Goal: Navigation & Orientation: Find specific page/section

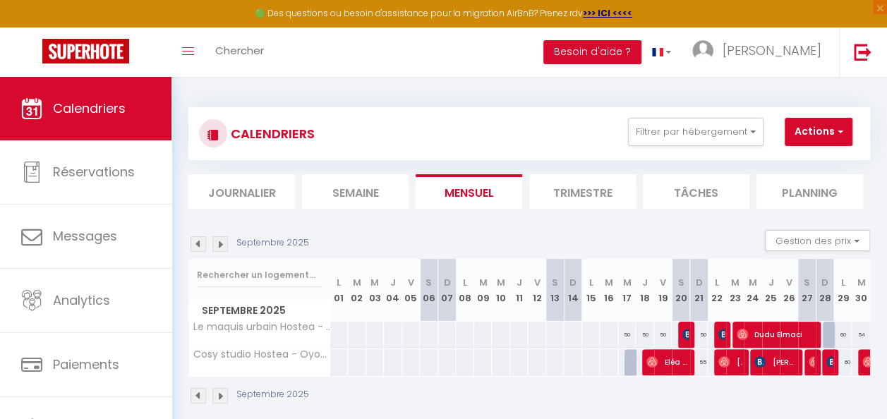
click at [220, 244] on img at bounding box center [220, 244] width 16 height 16
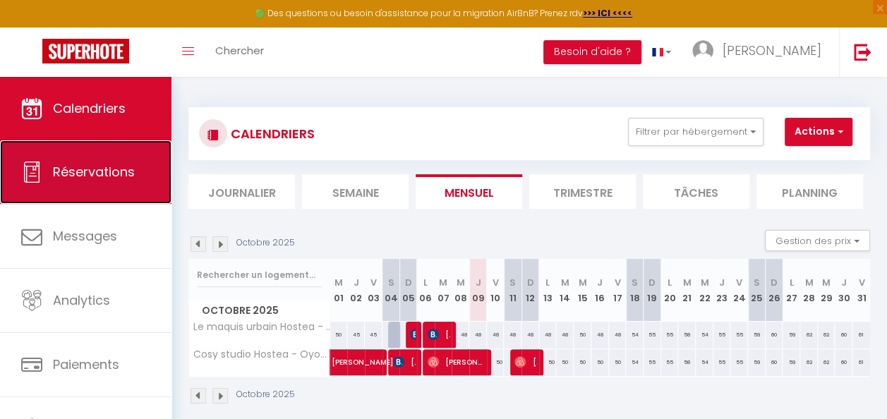
click at [104, 171] on span "Réservations" at bounding box center [94, 172] width 82 height 18
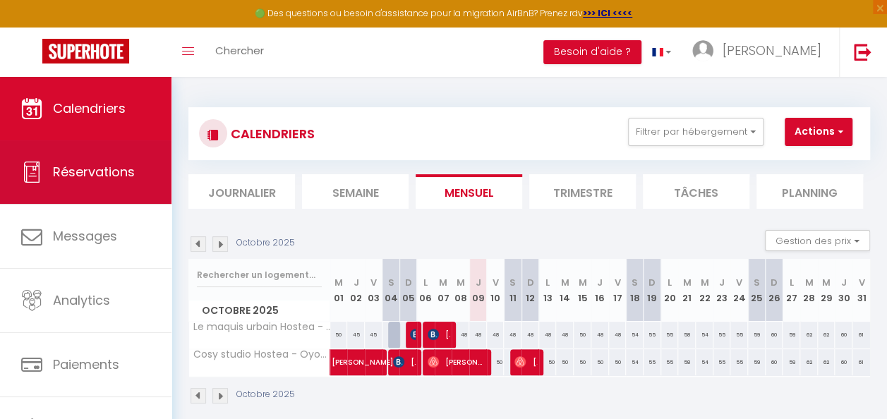
select select "not_cancelled"
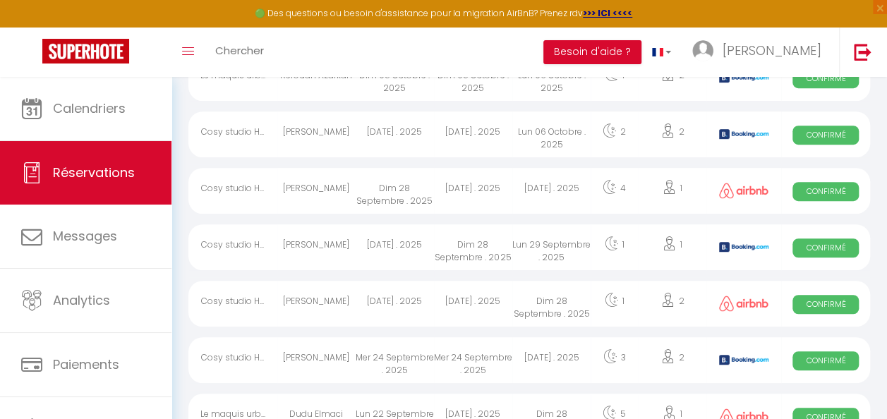
scroll to position [361, 0]
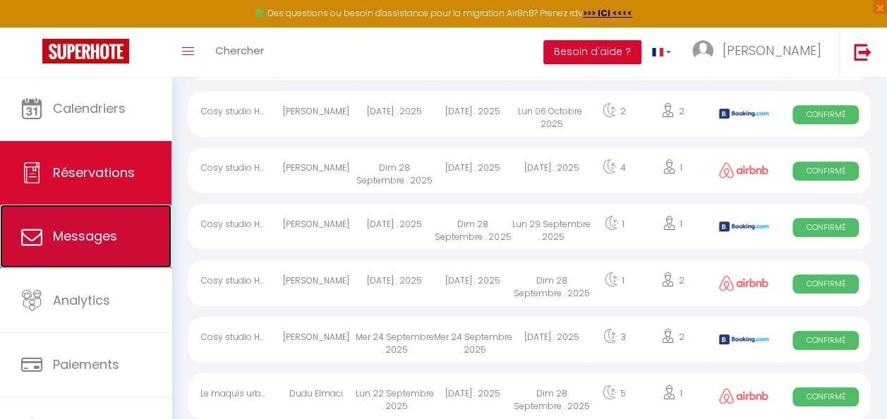
click at [37, 217] on link "Messages" at bounding box center [86, 237] width 172 height 64
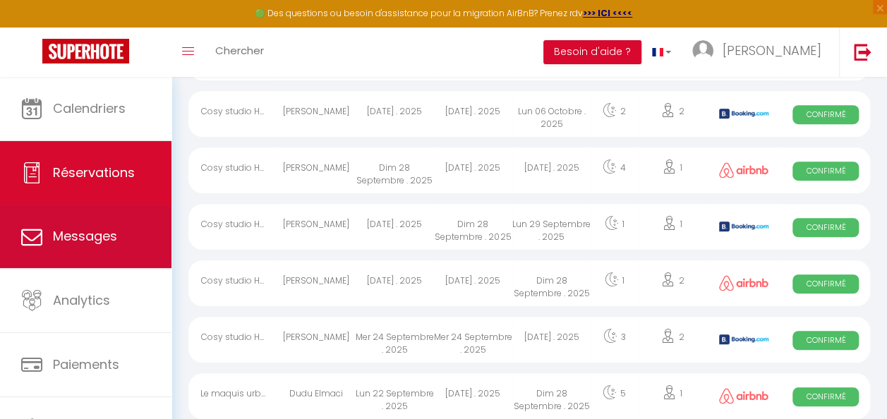
select select "message"
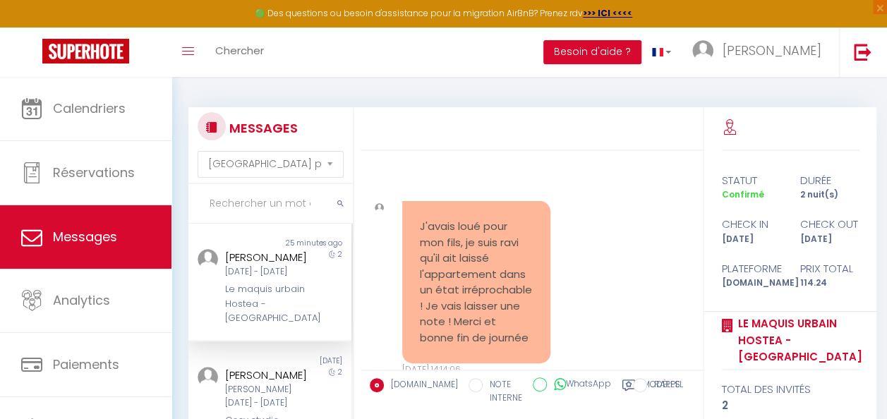
scroll to position [4396, 0]
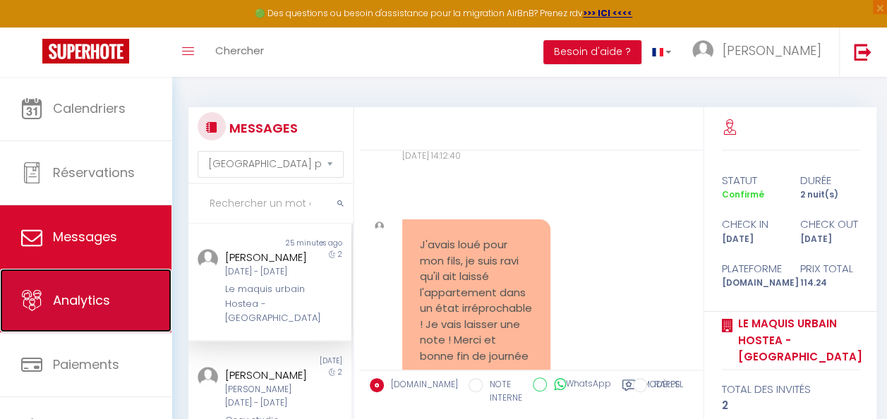
click at [134, 299] on link "Analytics" at bounding box center [86, 301] width 172 height 64
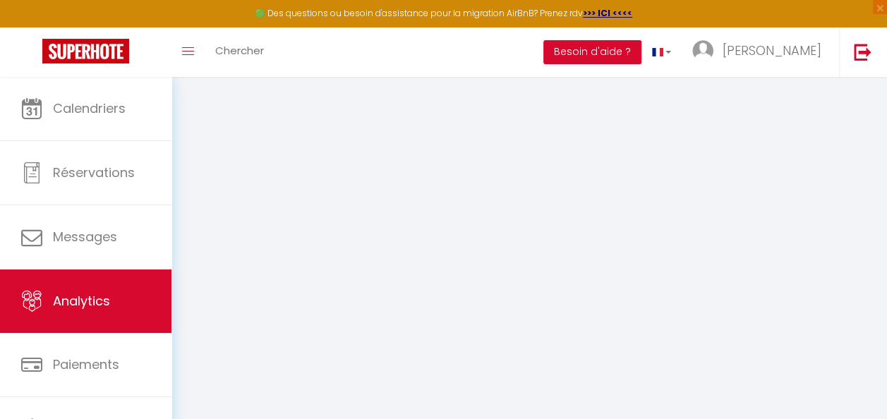
select select "2025"
select select "10"
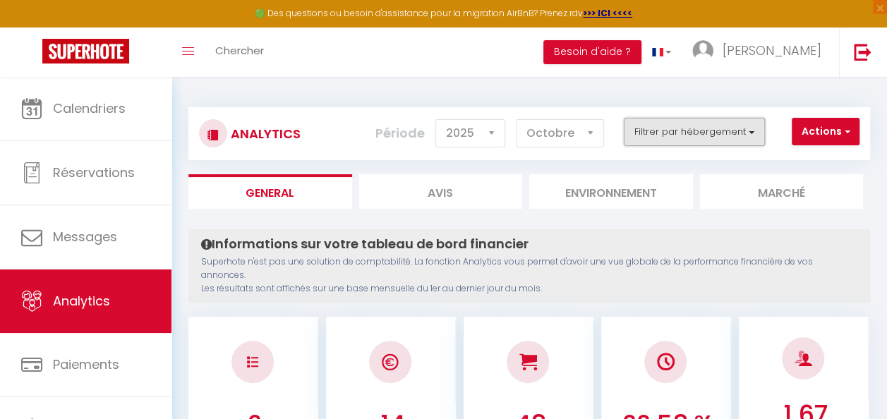
click at [743, 138] on button "Filtrer par hébergement" at bounding box center [694, 132] width 141 height 28
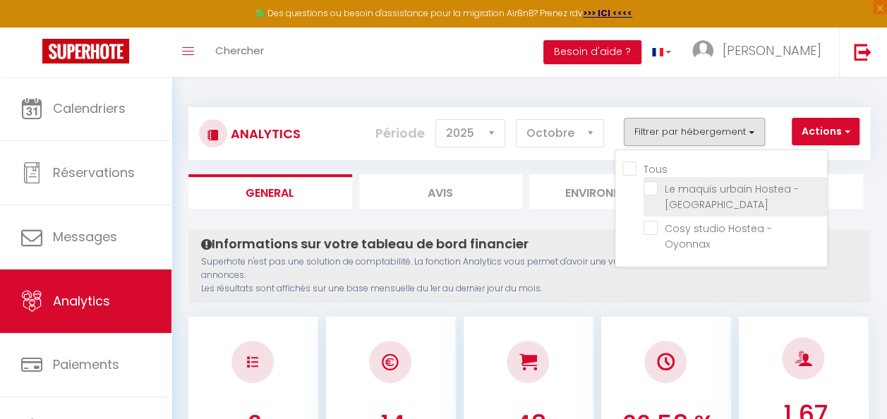
click at [680, 191] on Oyonnax "checkbox" at bounding box center [736, 188] width 184 height 14
checkbox Oyonnax "true"
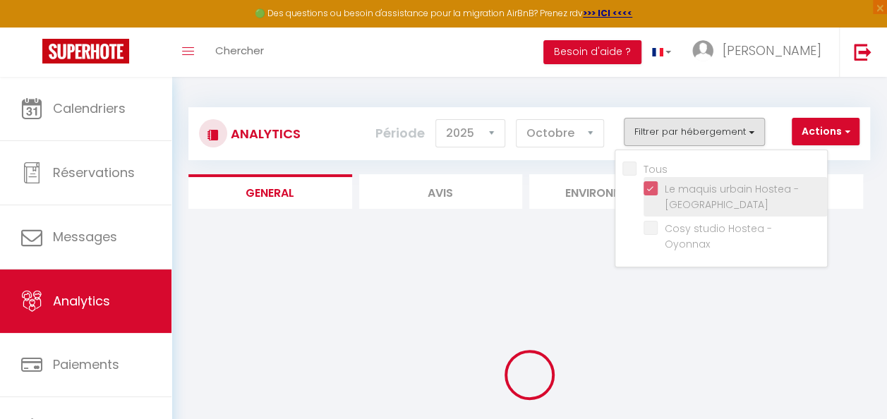
checkbox Oyonnax "false"
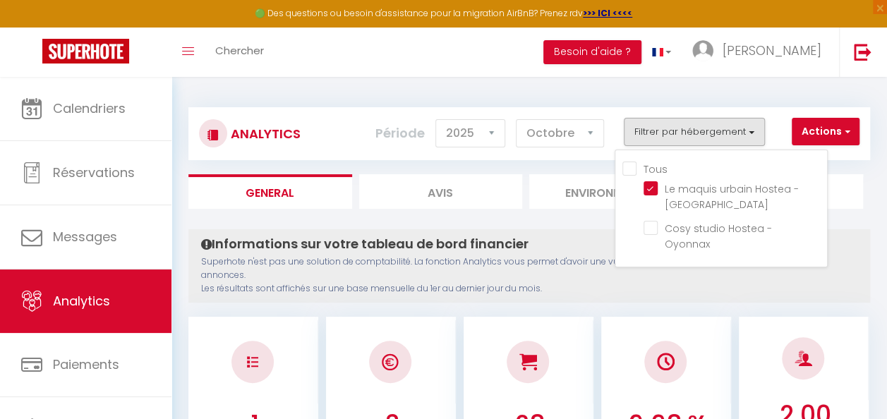
click at [839, 265] on p "Superhote n'est pas une solution de comptabilité. La fonction Analytics vous pe…" at bounding box center [529, 275] width 656 height 40
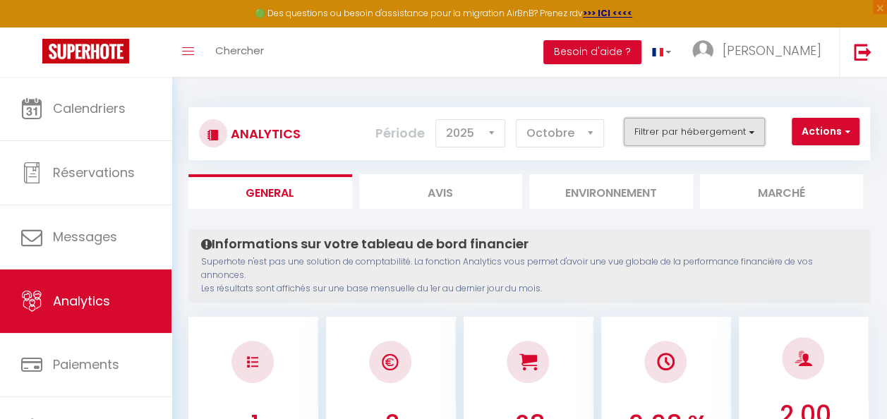
click at [758, 140] on button "Filtrer par hébergement" at bounding box center [694, 132] width 141 height 28
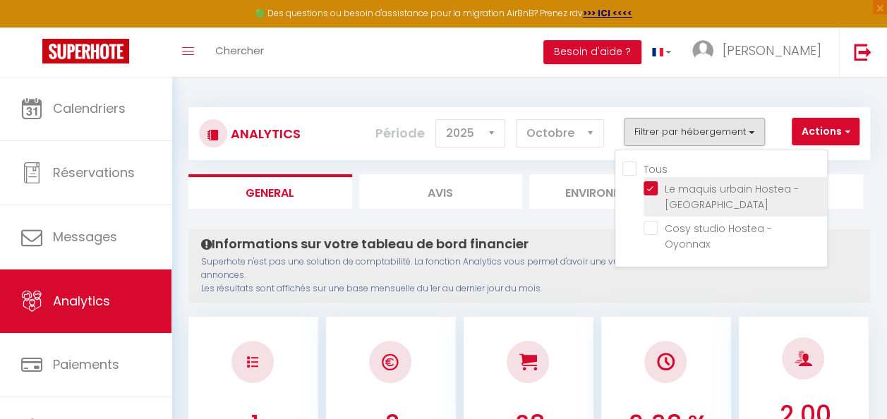
click at [696, 189] on Oyonnax "checkbox" at bounding box center [736, 188] width 184 height 14
checkbox Oyonnax "false"
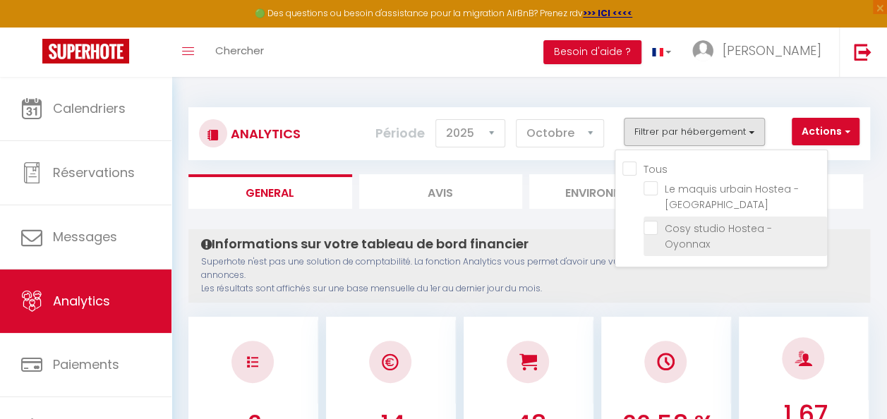
click at [697, 228] on Oyonnax "checkbox" at bounding box center [736, 228] width 184 height 14
checkbox Oyonnax "true"
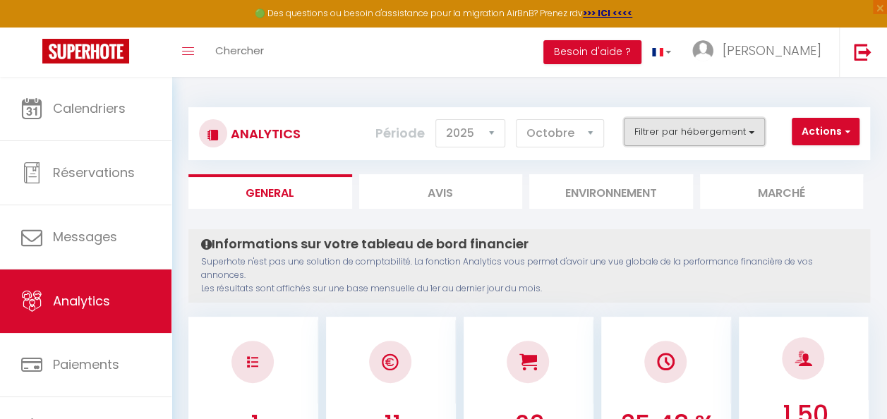
click at [659, 138] on button "Filtrer par hébergement" at bounding box center [694, 132] width 141 height 28
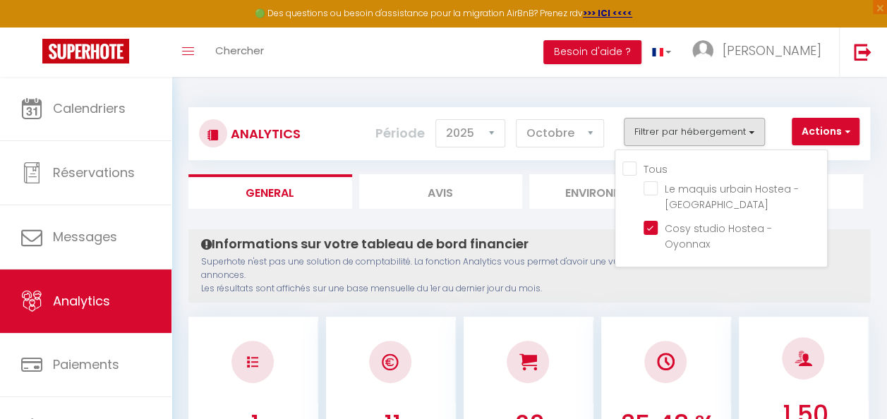
click at [652, 167] on input "Tous" at bounding box center [725, 168] width 205 height 14
checkbox input "true"
checkbox Oyonnax "true"
click at [792, 271] on p "Superhote n'est pas une solution de comptabilité. La fonction Analytics vous pe…" at bounding box center [529, 275] width 656 height 40
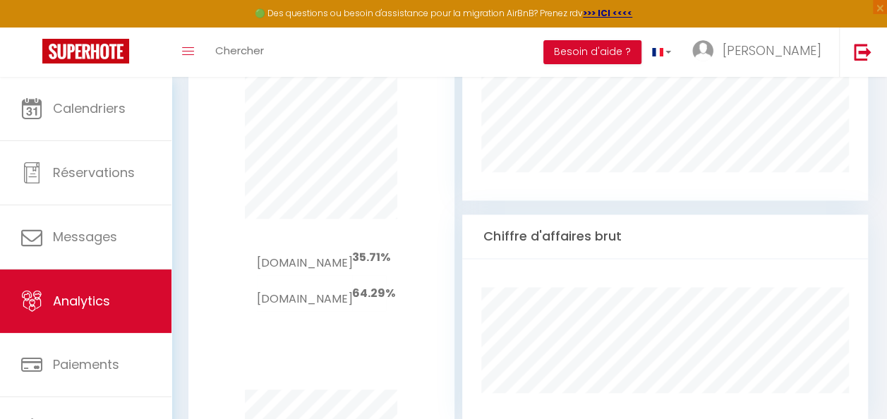
scroll to position [937, 0]
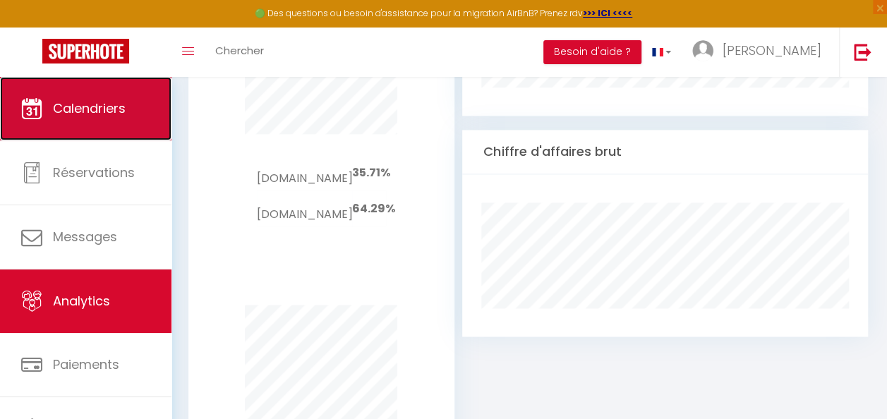
click at [116, 130] on link "Calendriers" at bounding box center [86, 109] width 172 height 64
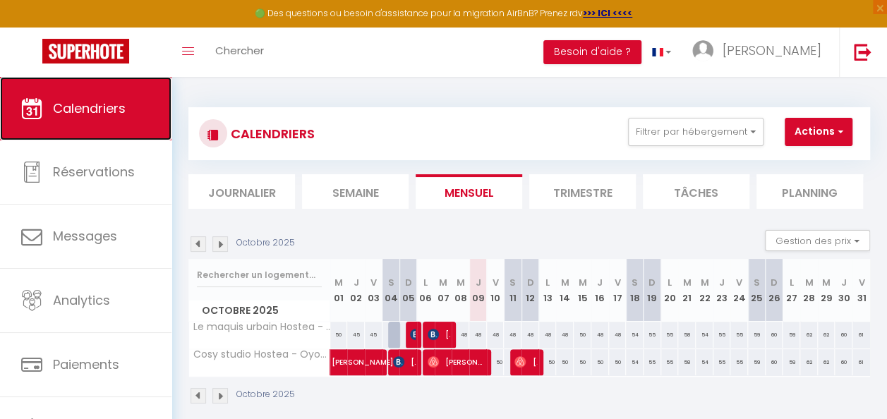
click at [97, 111] on span "Calendriers" at bounding box center [89, 109] width 73 height 18
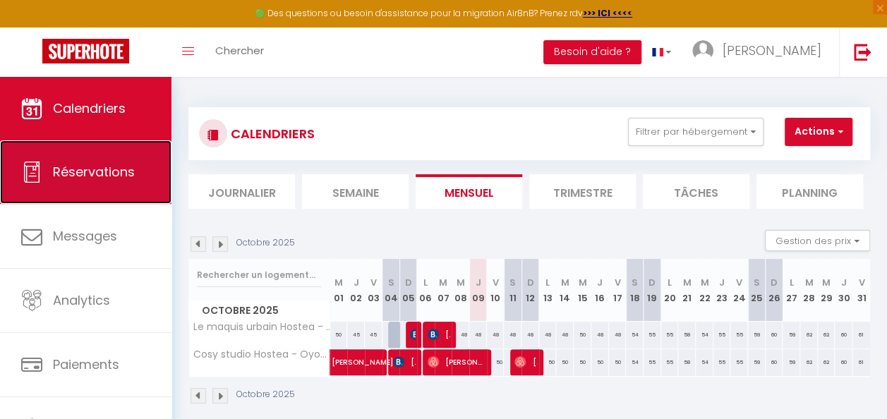
click at [95, 155] on link "Réservations" at bounding box center [86, 172] width 172 height 64
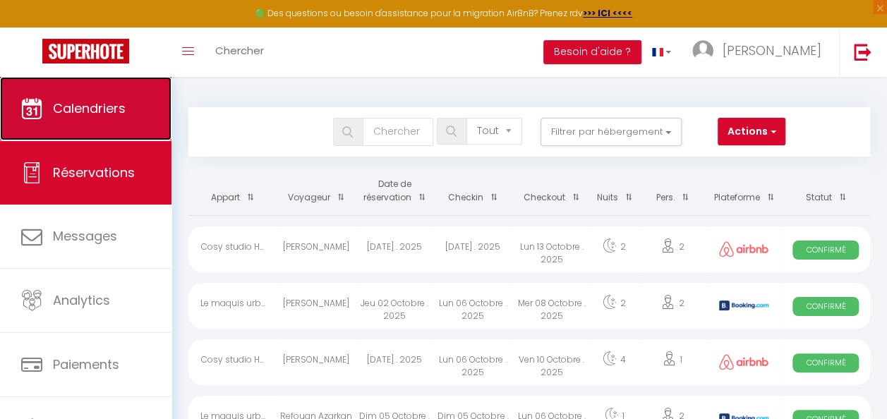
click at [76, 113] on span "Calendriers" at bounding box center [89, 109] width 73 height 18
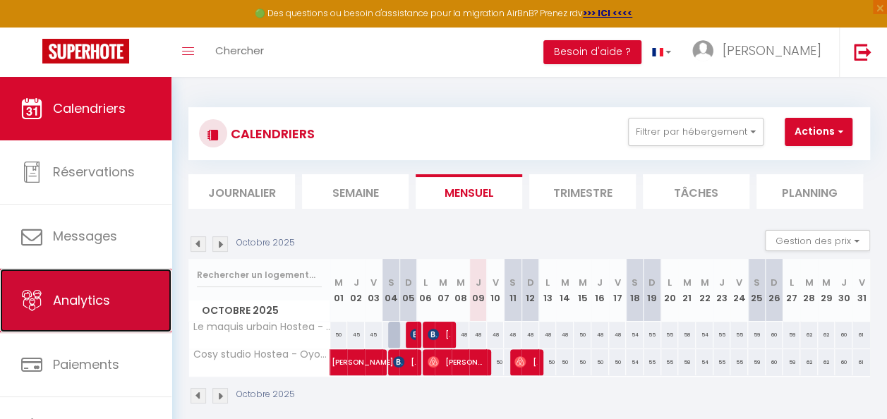
click at [97, 291] on span "Analytics" at bounding box center [81, 300] width 57 height 18
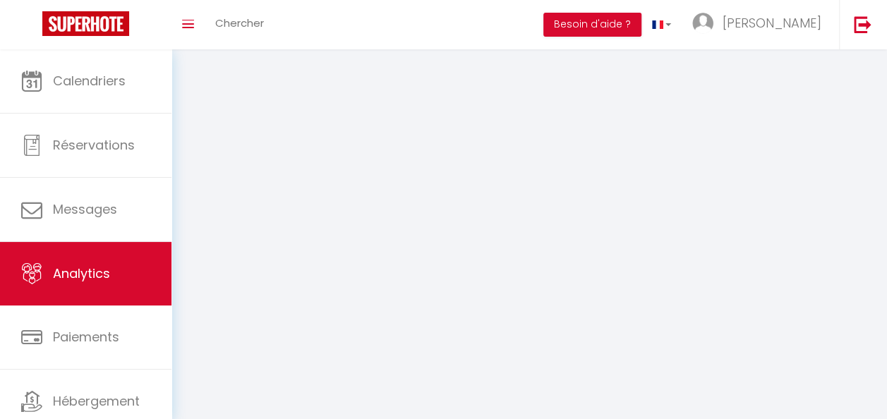
select select "2025"
select select "10"
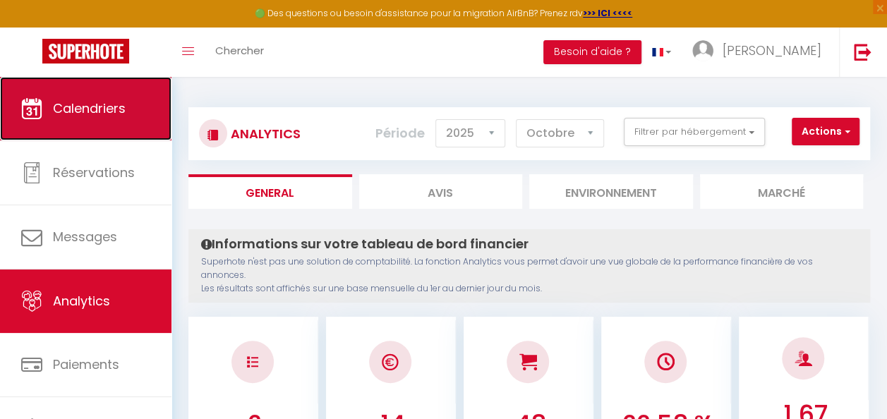
click at [80, 124] on link "Calendriers" at bounding box center [86, 109] width 172 height 64
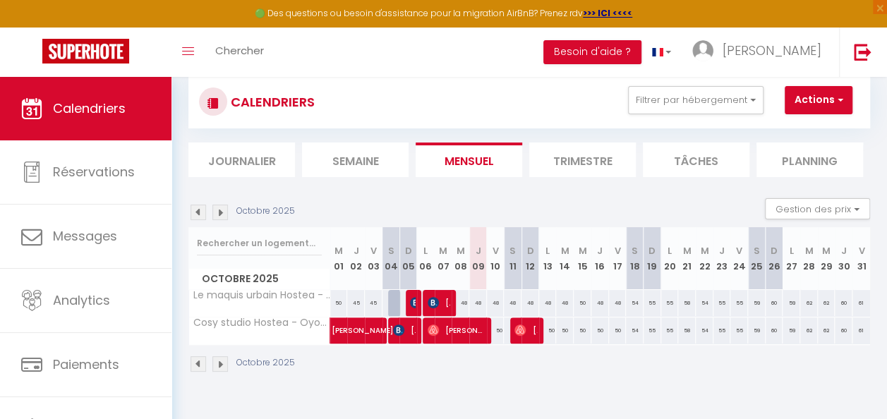
scroll to position [36, 0]
